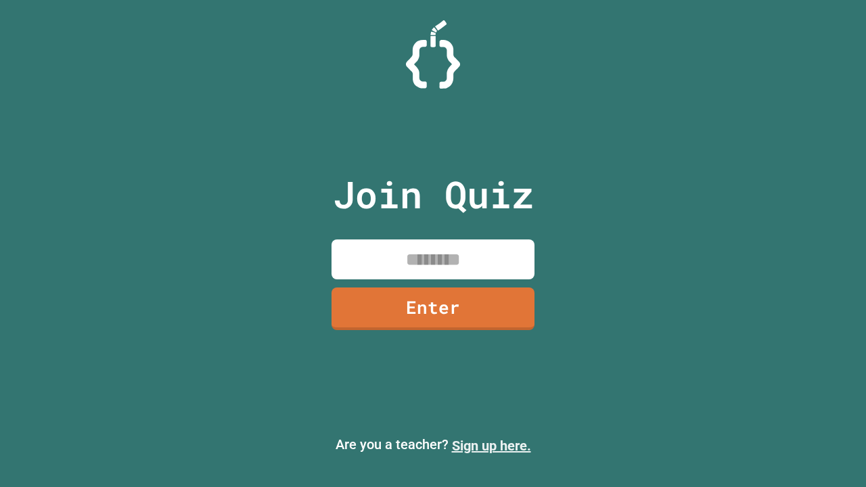
click at [491, 446] on link "Sign up here." at bounding box center [491, 445] width 79 height 16
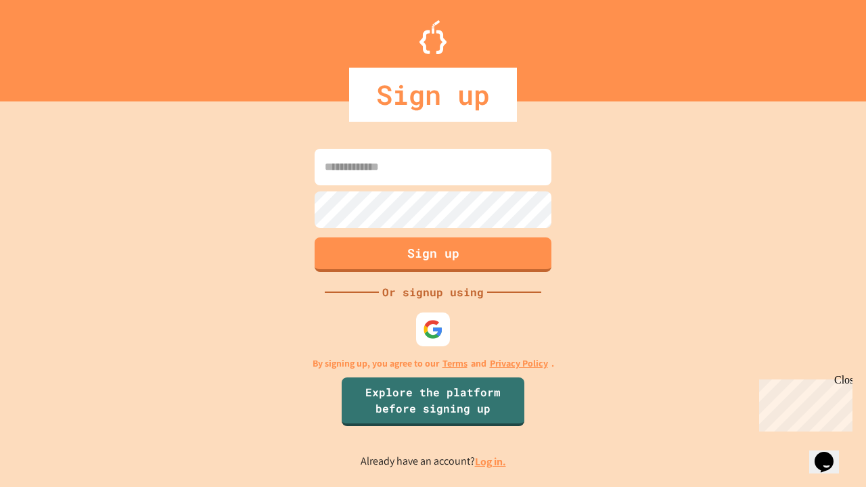
click at [491, 461] on link "Log in." at bounding box center [490, 461] width 31 height 14
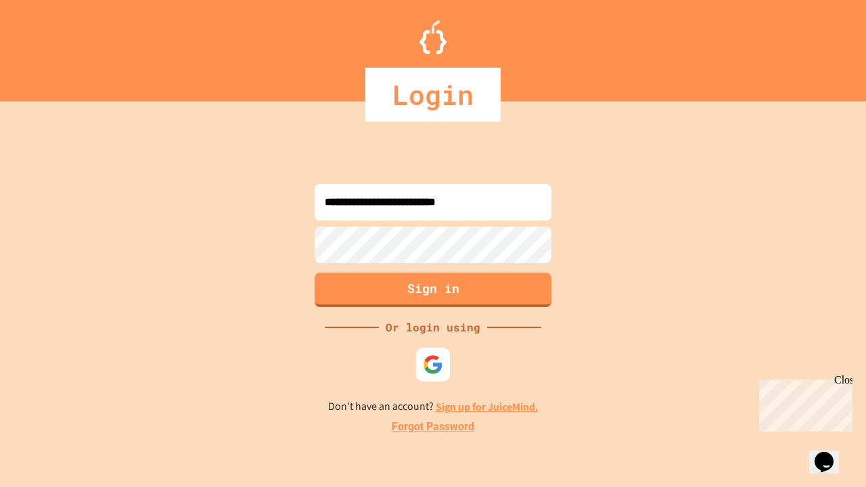
type input "**********"
